Goal: Information Seeking & Learning: Learn about a topic

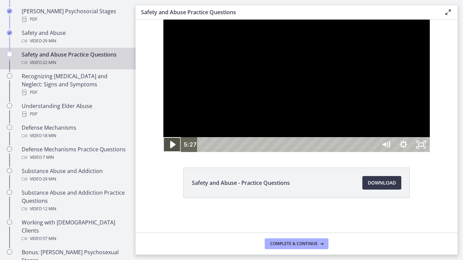
click at [162, 154] on icon "Play Video" at bounding box center [172, 145] width 21 height 18
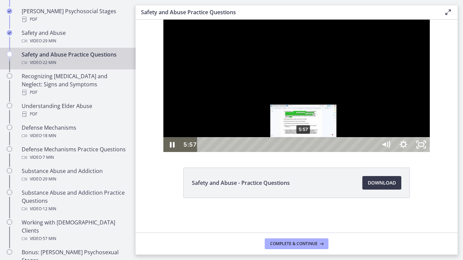
click at [277, 152] on div "5:57" at bounding box center [288, 144] width 169 height 15
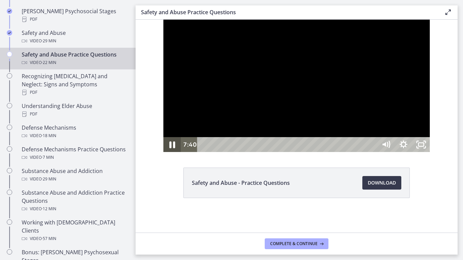
click at [169, 148] on icon "Pause" at bounding box center [172, 145] width 6 height 7
click at [162, 154] on icon "Play Video" at bounding box center [172, 145] width 21 height 18
click at [170, 148] on icon "Pause" at bounding box center [172, 145] width 5 height 6
click at [162, 154] on icon "Play Video" at bounding box center [172, 145] width 21 height 18
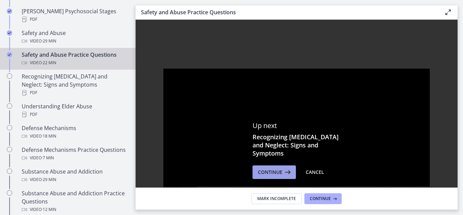
click at [273, 170] on span "Continue" at bounding box center [270, 172] width 24 height 8
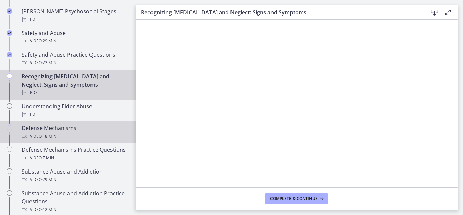
click at [64, 132] on div "Video · 18 min" at bounding box center [75, 136] width 106 height 8
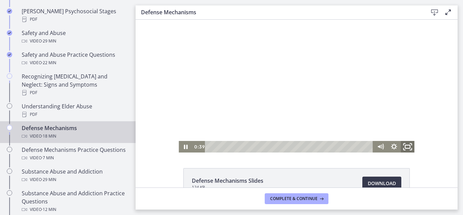
click at [409, 147] on icon "Fullscreen" at bounding box center [408, 147] width 16 height 14
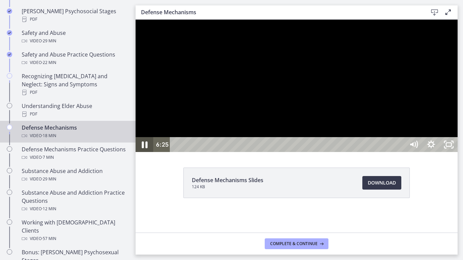
click at [142, 154] on icon "Pause" at bounding box center [144, 145] width 21 height 18
click at [142, 154] on icon "Play Video" at bounding box center [145, 145] width 21 height 18
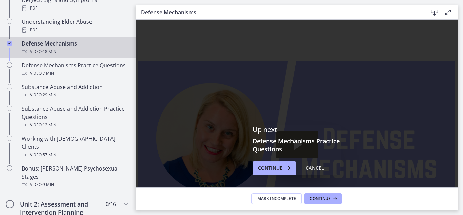
scroll to position [384, 0]
